Goal: Information Seeking & Learning: Understand process/instructions

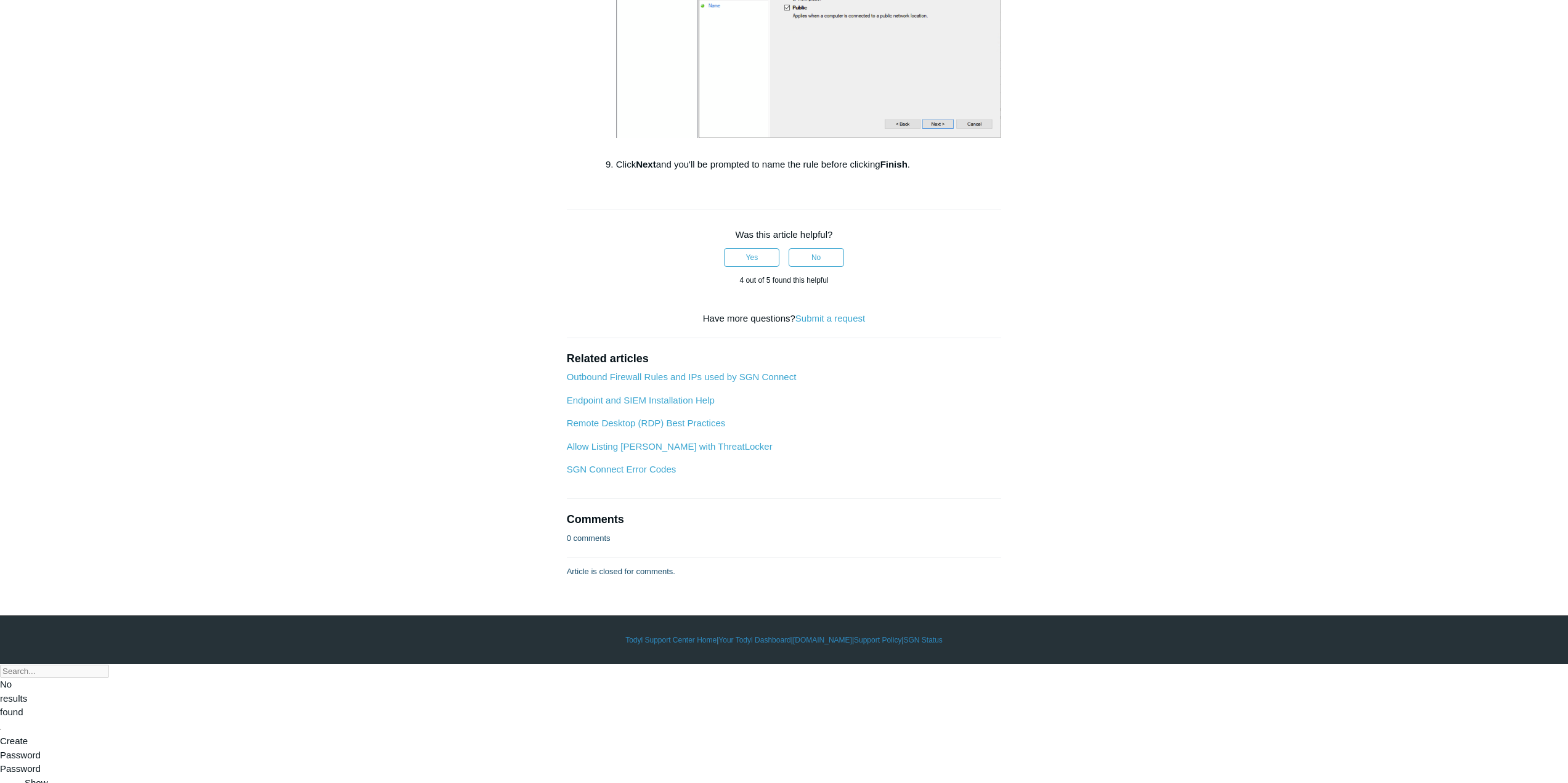
scroll to position [1890, 0]
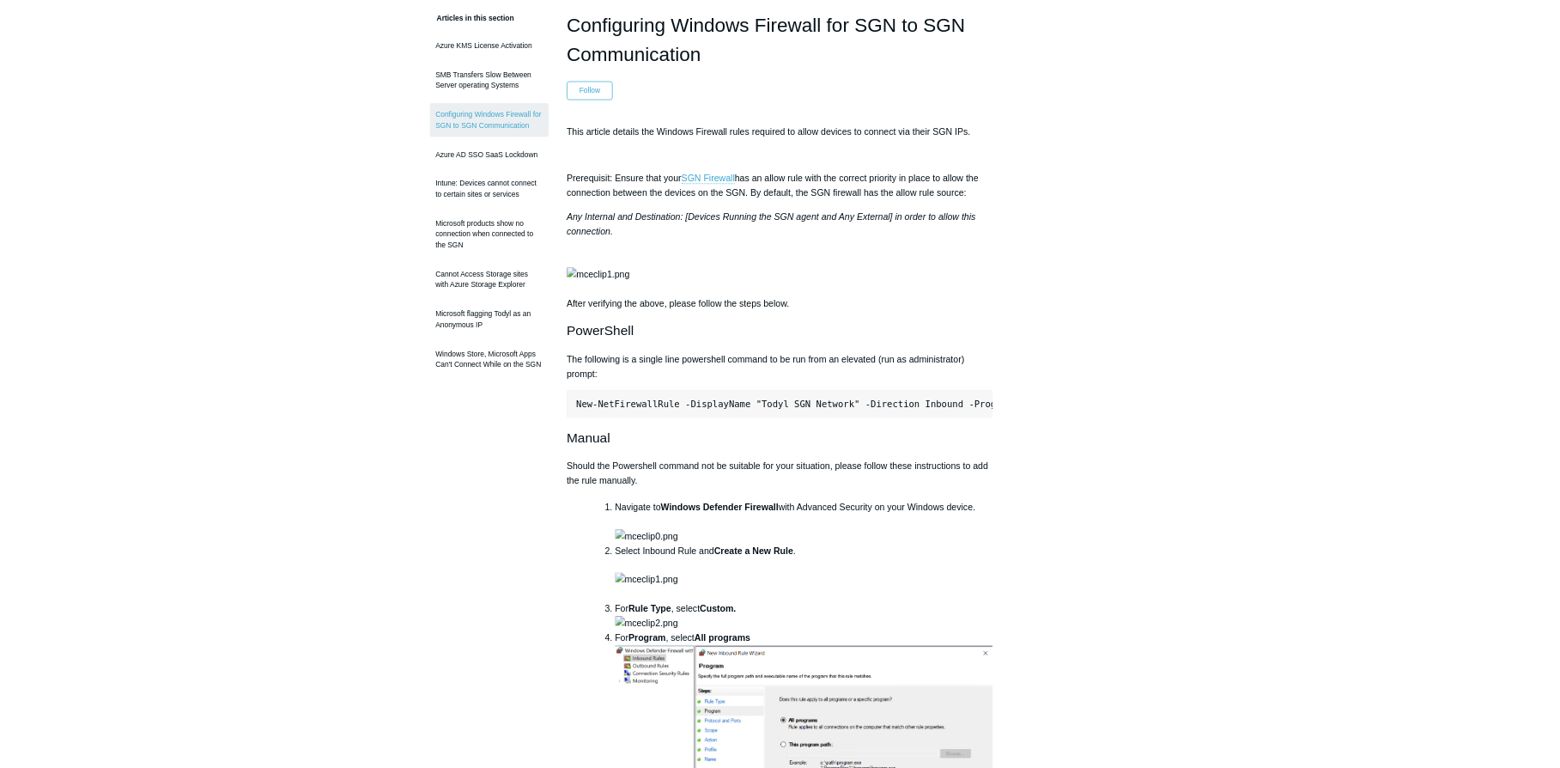
scroll to position [0, 0]
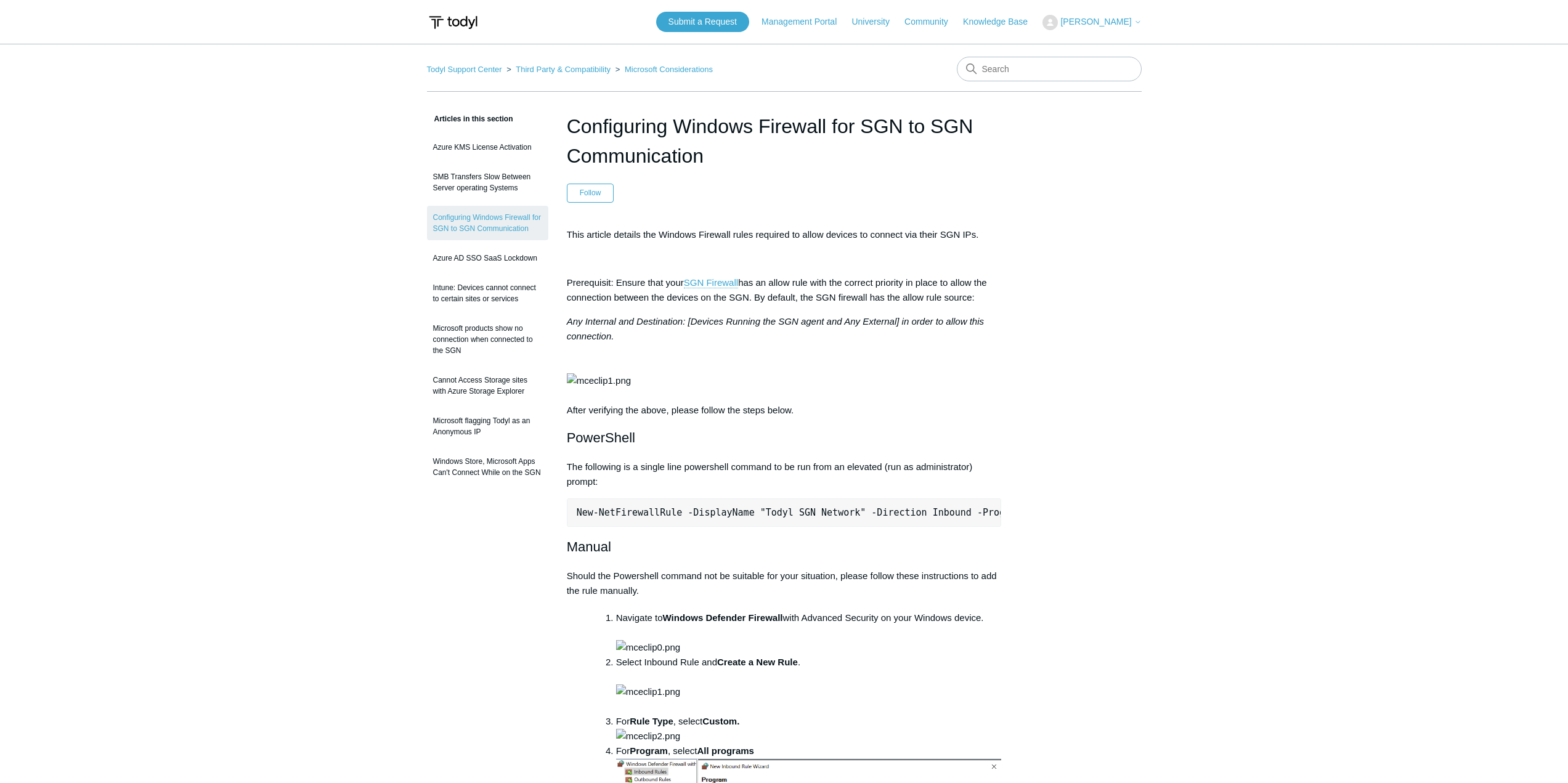
drag, startPoint x: 707, startPoint y: 161, endPoint x: 568, endPoint y: 121, distance: 144.6
click at [568, 121] on h1 "Configuring Windows Firewall for SGN to SGN Communication" at bounding box center [784, 141] width 435 height 59
copy h1 "Configuring Windows Firewall for SGN to SGN Communication"
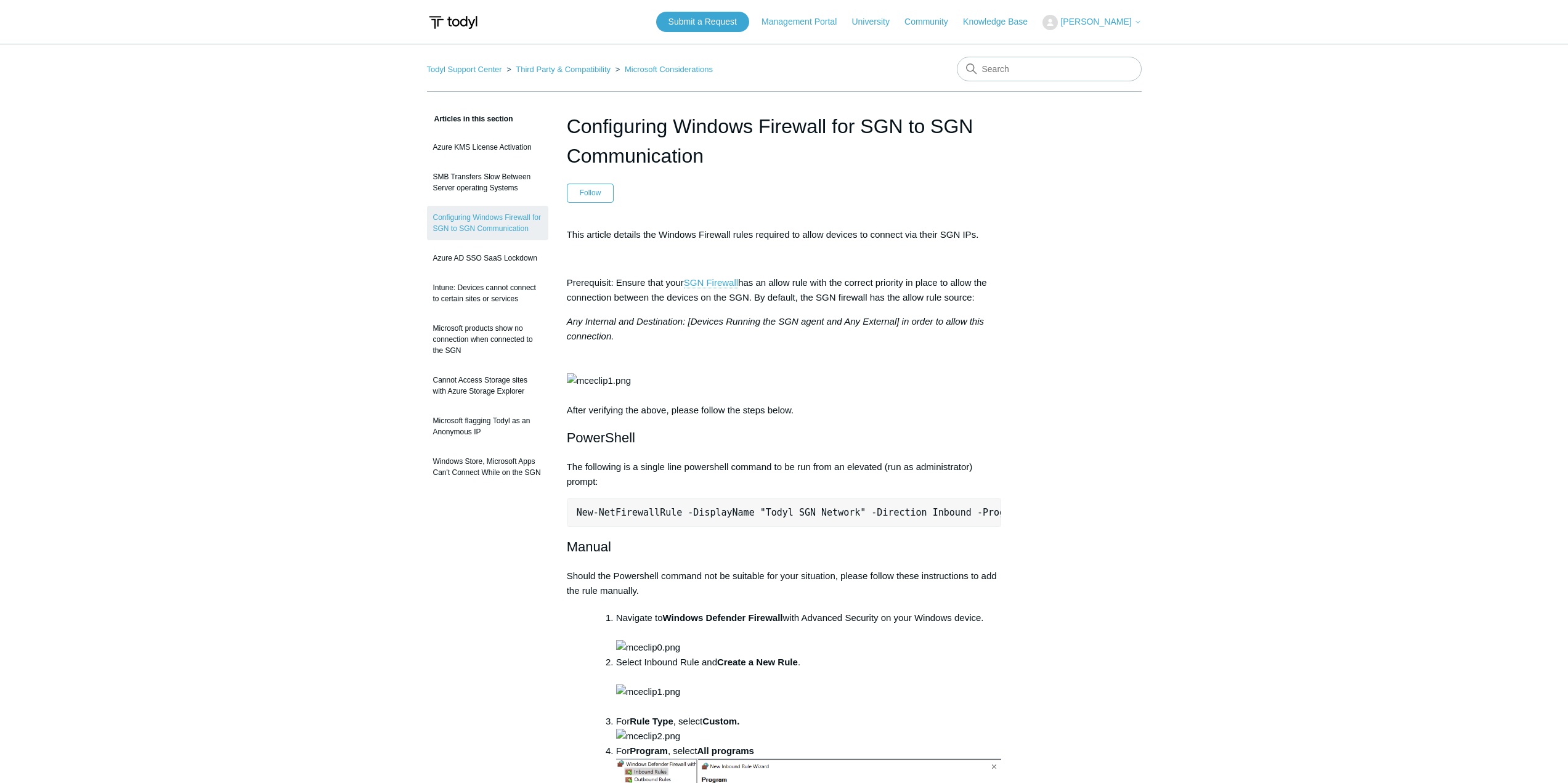
click at [682, 527] on pre "New-NetFirewallRule -DisplayName "Todyl SGN Network" -Direction Inbound -Progra…" at bounding box center [784, 512] width 435 height 28
copy div "New-NetFirewallRule -DisplayName "Todyl SGN Network" -Direction Inbound -Progra…"
